Goal: Browse casually

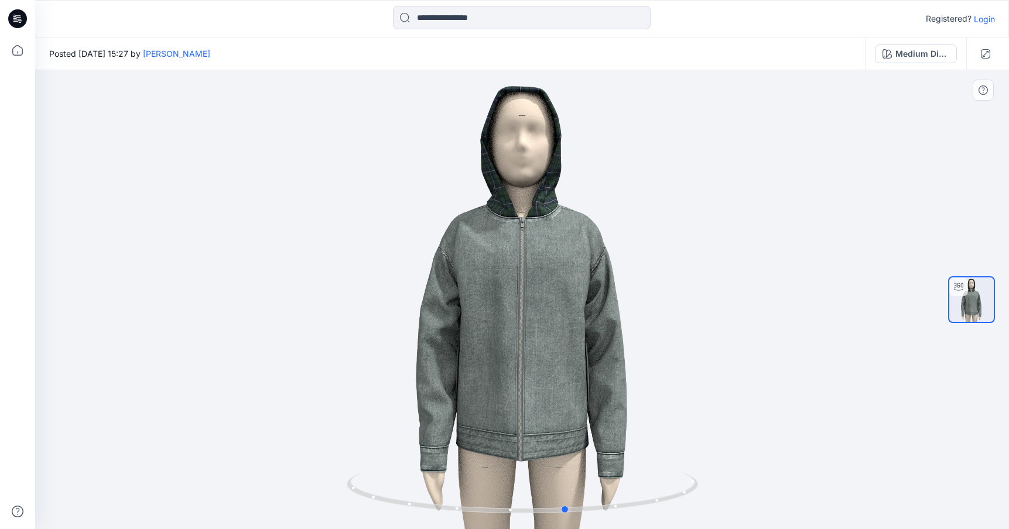
drag, startPoint x: 542, startPoint y: 345, endPoint x: 589, endPoint y: 337, distance: 47.6
click at [589, 337] on div at bounding box center [522, 299] width 974 height 459
drag, startPoint x: 638, startPoint y: 440, endPoint x: 563, endPoint y: 439, distance: 75.0
click at [566, 443] on div at bounding box center [522, 299] width 974 height 459
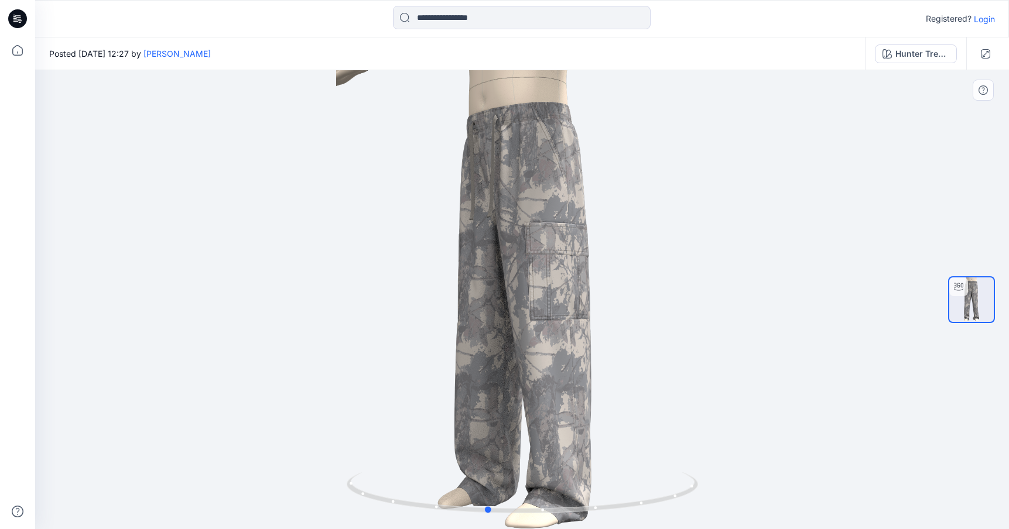
drag, startPoint x: 578, startPoint y: 308, endPoint x: 549, endPoint y: 314, distance: 29.3
click at [550, 315] on div at bounding box center [522, 299] width 974 height 459
